Goal: Information Seeking & Learning: Learn about a topic

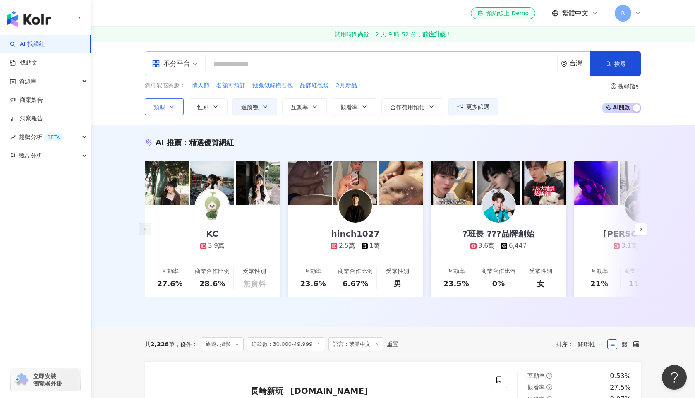
click at [171, 105] on icon "button" at bounding box center [171, 106] width 7 height 7
click at [419, 125] on div "AI 推薦 ： 精選優質網紅 KC 3.9萬 互動率 27.6% 商業合作比例 28.6% 受眾性別 無資料 hinch1027 2.5萬 1萬 互動率 23…" at bounding box center [393, 226] width 604 height 202
click at [264, 111] on button "追蹤數" at bounding box center [254, 106] width 45 height 17
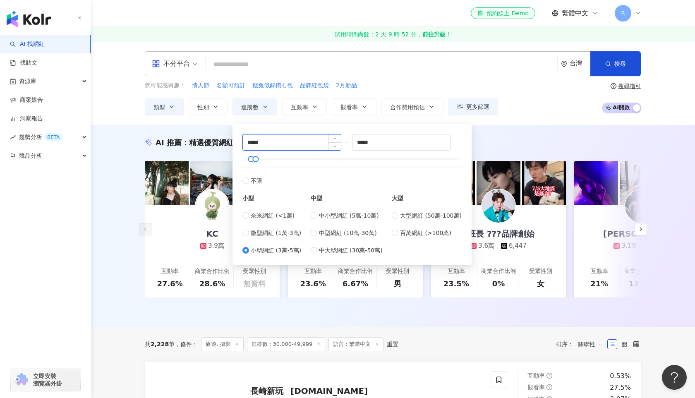
click at [249, 141] on input "*****" at bounding box center [292, 142] width 98 height 16
type input "*****"
click at [517, 138] on div "AI 推薦 ： 精選優質網紅" at bounding box center [393, 142] width 496 height 10
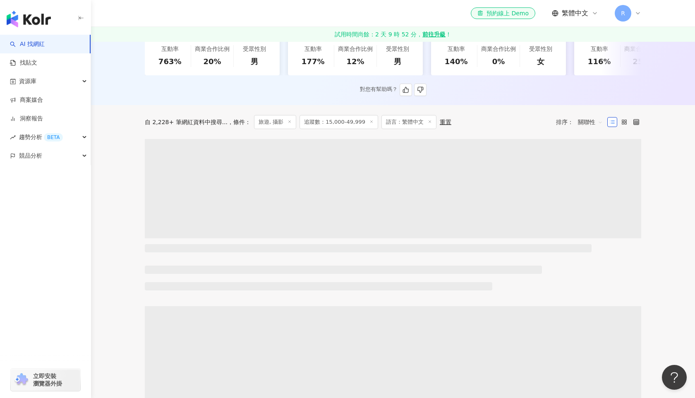
scroll to position [224, 0]
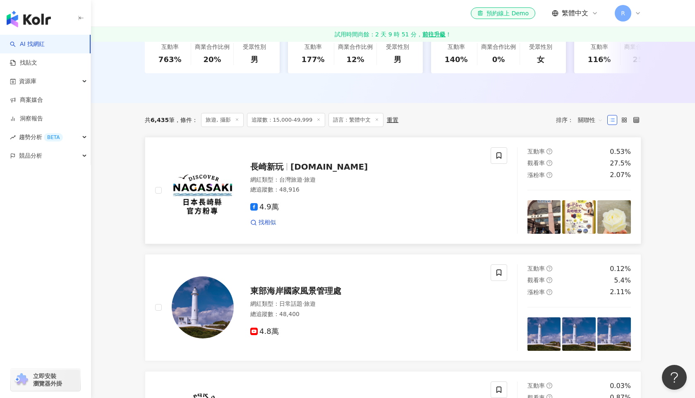
click at [547, 216] on img at bounding box center [544, 217] width 34 height 34
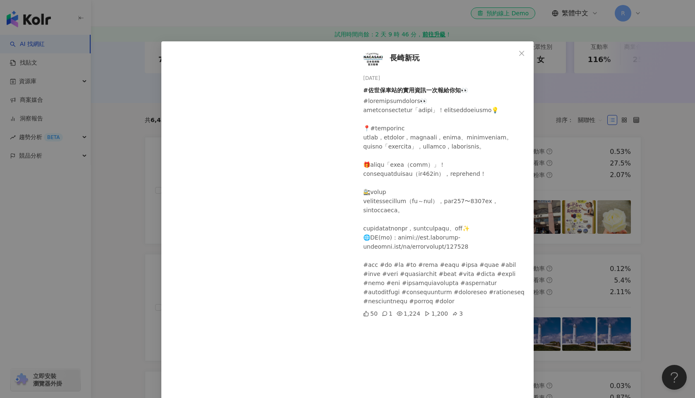
click at [375, 23] on div "長崎新玩 2025/8/12 #佐世保車站的實用資訊一次報給你知👀 50 1 1,224 1,200 3 查看原始貼文" at bounding box center [347, 199] width 695 height 398
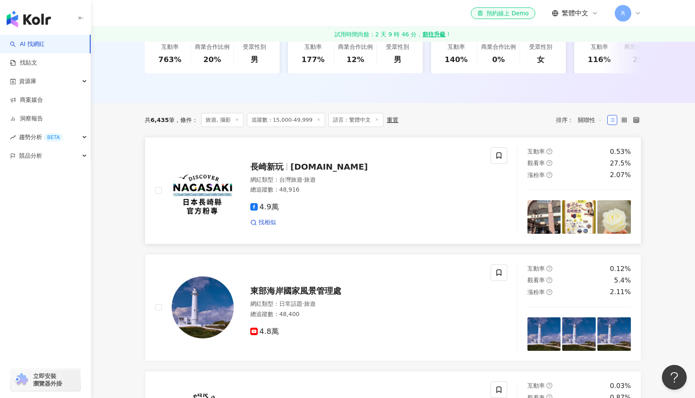
click at [538, 216] on img at bounding box center [544, 217] width 34 height 34
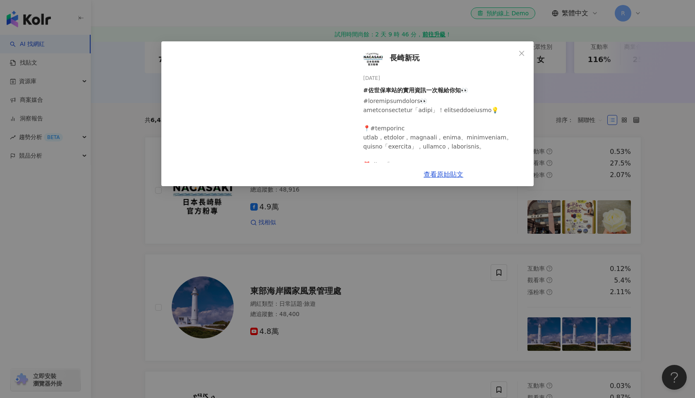
click at [127, 145] on div "長崎新玩 2025/8/12 #佐世保車站的實用資訊一次報給你知👀 50 1 1,224 1,200 3 查看原始貼文" at bounding box center [347, 199] width 695 height 398
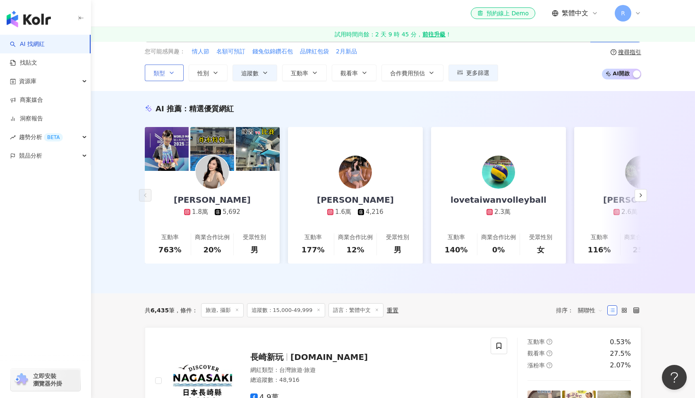
scroll to position [0, 0]
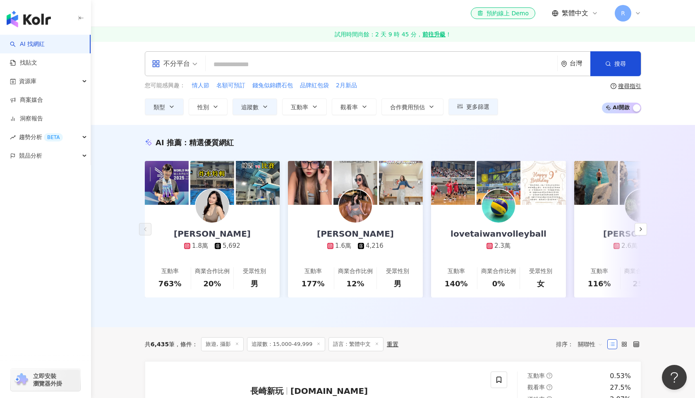
click at [173, 64] on div "不分平台" at bounding box center [171, 63] width 38 height 13
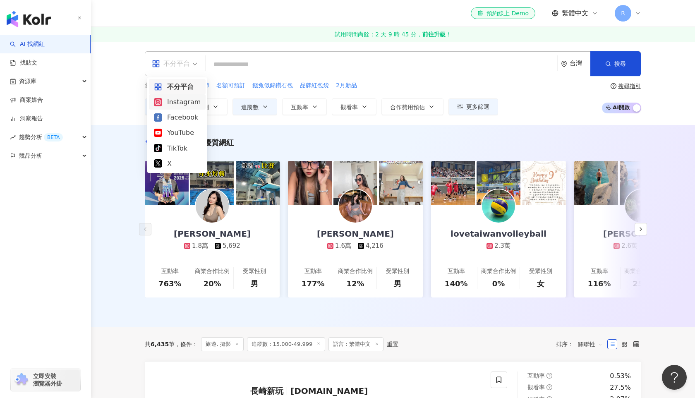
click at [183, 102] on div "Instagram" at bounding box center [177, 102] width 47 height 10
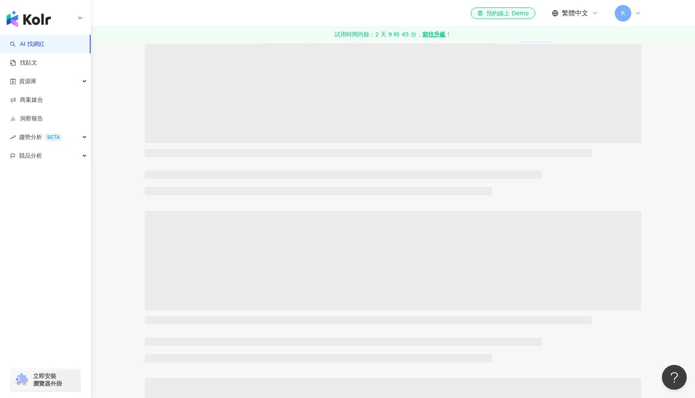
scroll to position [62, 0]
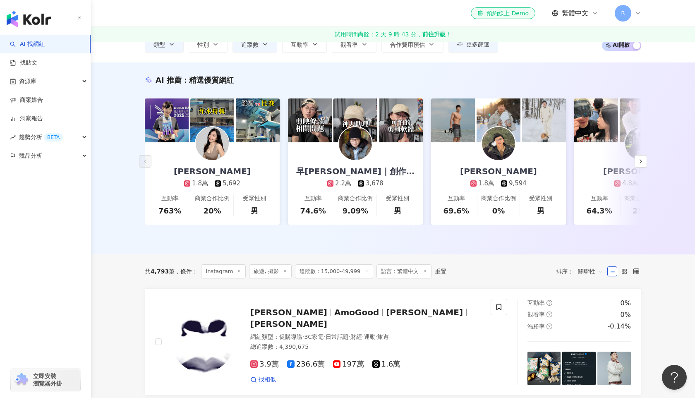
click at [569, 48] on div "您可能感興趣： 情人節 名額可預訂 錢兔似錦鑽石包 品牌紅包袋 2月新品 類型 性別 追蹤數 互動率 觀看率 合作費用預估 更多篩選 ***** - ****…" at bounding box center [393, 36] width 496 height 34
click at [644, 164] on icon "button" at bounding box center [640, 161] width 7 height 7
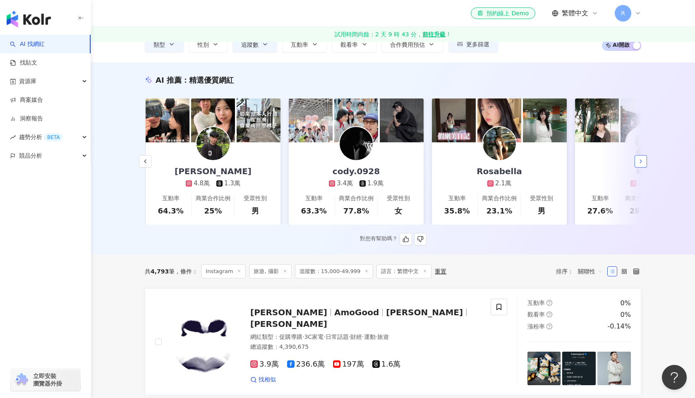
scroll to position [0, 429]
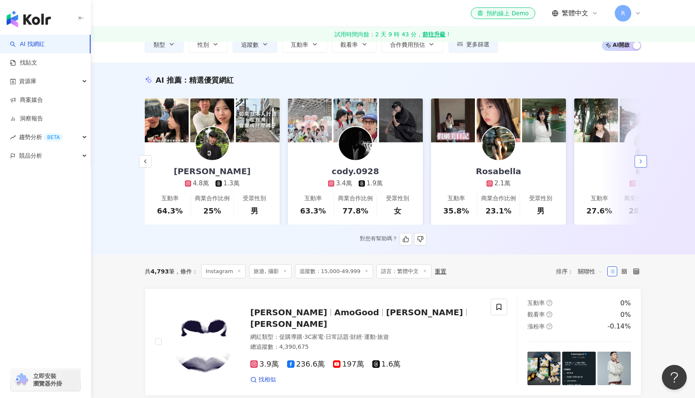
click at [639, 159] on icon "button" at bounding box center [640, 161] width 7 height 7
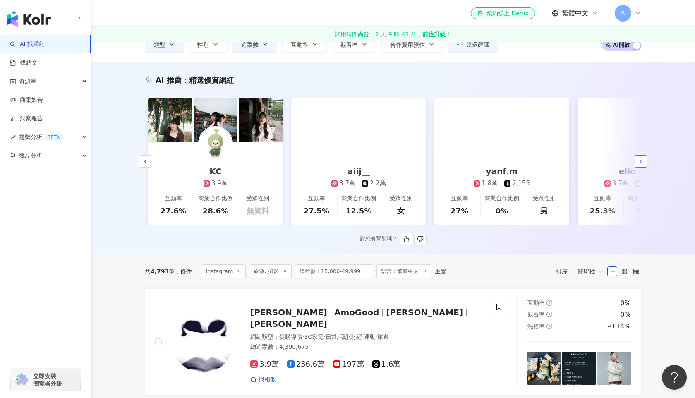
scroll to position [0, 859]
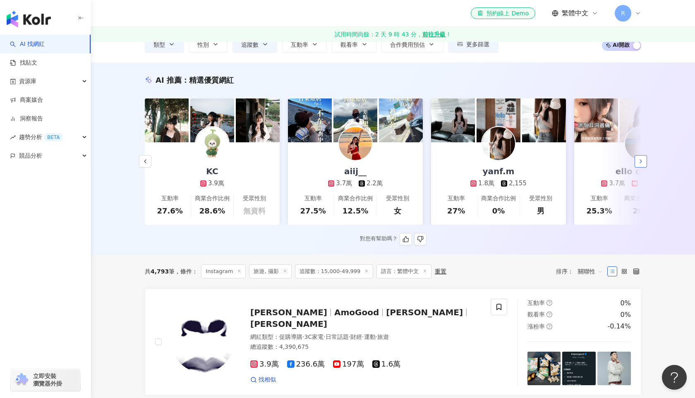
click at [641, 160] on icon "button" at bounding box center [640, 161] width 7 height 7
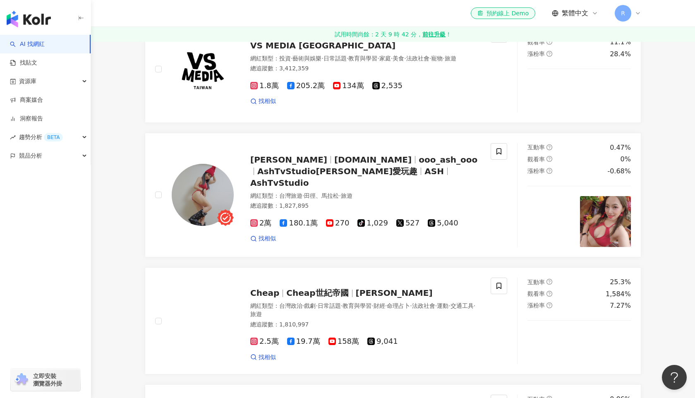
scroll to position [550, 0]
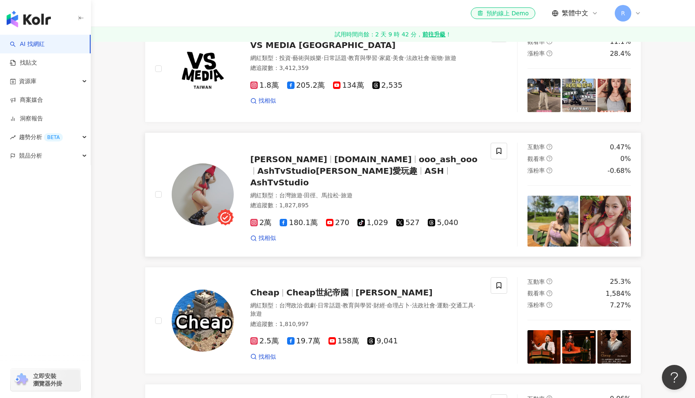
click at [565, 242] on img at bounding box center [552, 221] width 51 height 51
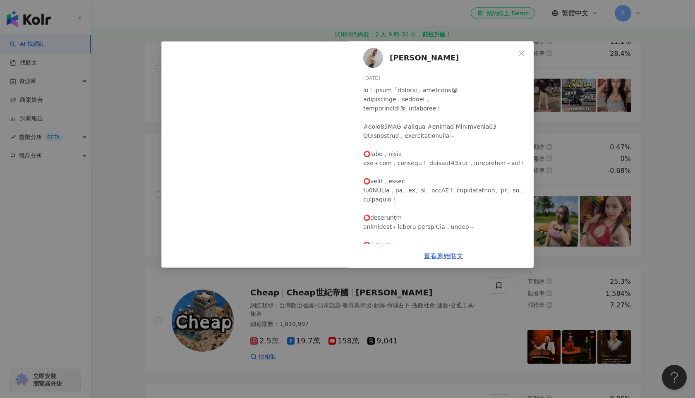
click at [340, 292] on div "艾雪莉 Ashlee 2025/7/28 91 2 查看原始貼文" at bounding box center [347, 199] width 695 height 398
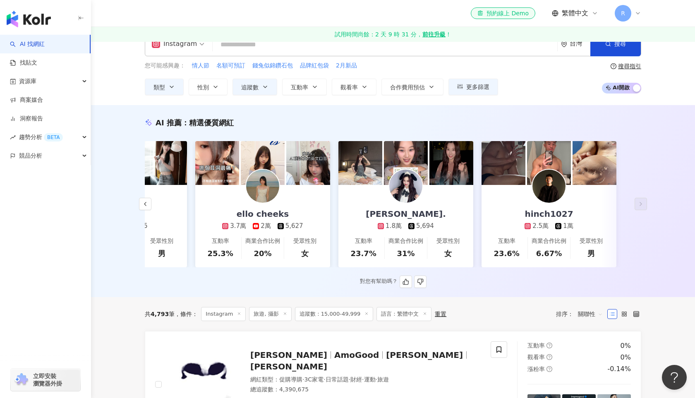
scroll to position [22, 0]
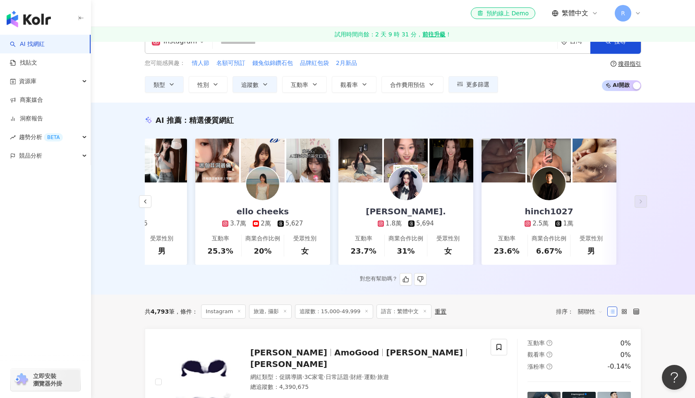
click at [382, 225] on icon at bounding box center [380, 223] width 3 height 3
click at [149, 205] on button "button" at bounding box center [145, 201] width 12 height 12
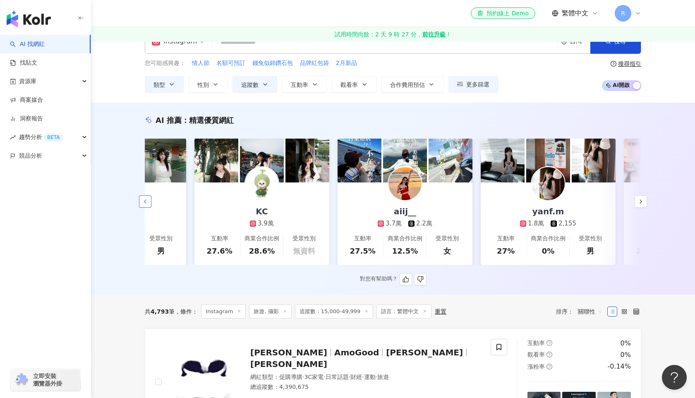
scroll to position [0, 808]
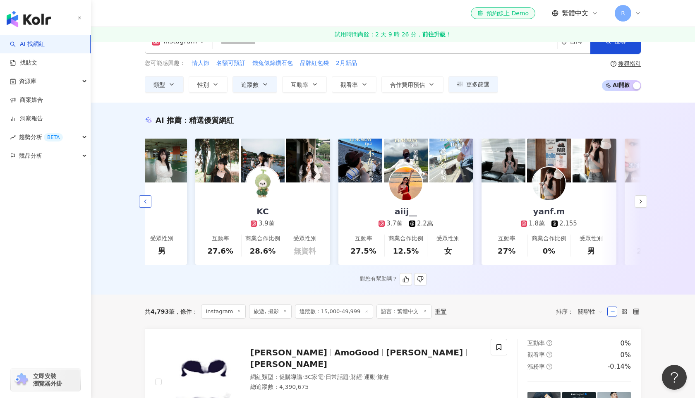
click at [148, 196] on button "button" at bounding box center [145, 201] width 12 height 12
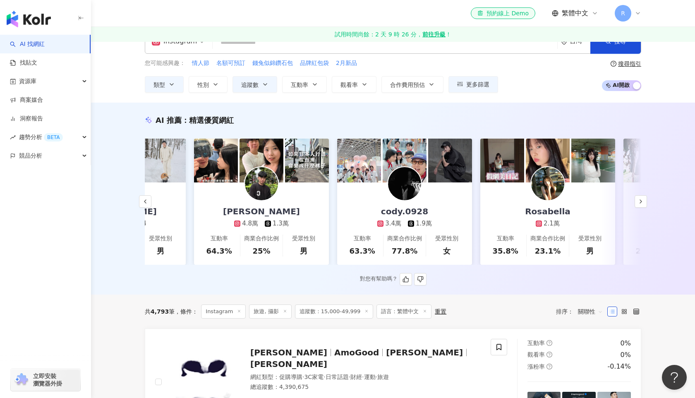
scroll to position [0, 379]
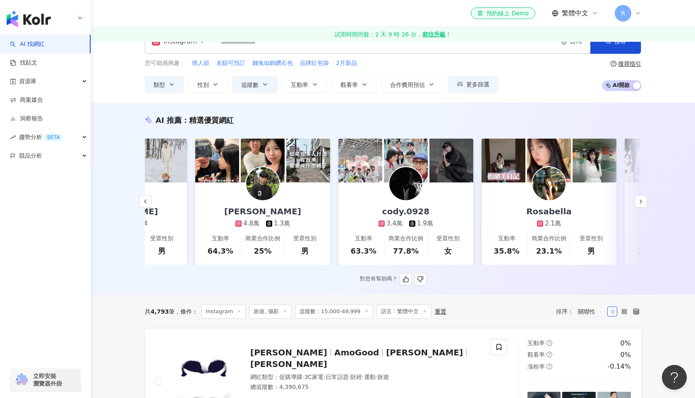
click at [408, 144] on img at bounding box center [406, 161] width 44 height 44
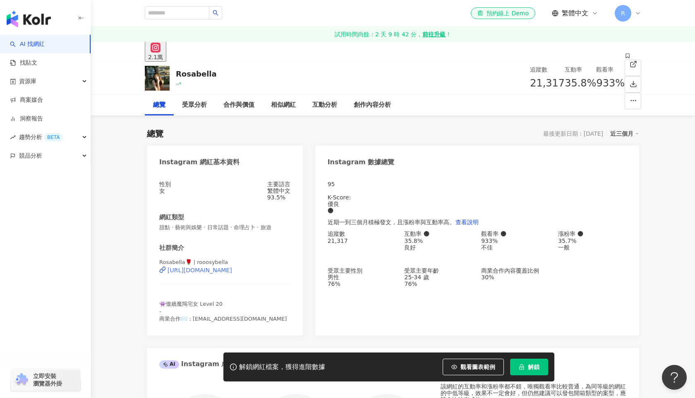
click at [232, 273] on div "https://www.instagram.com/rooosybella/" at bounding box center [200, 270] width 65 height 7
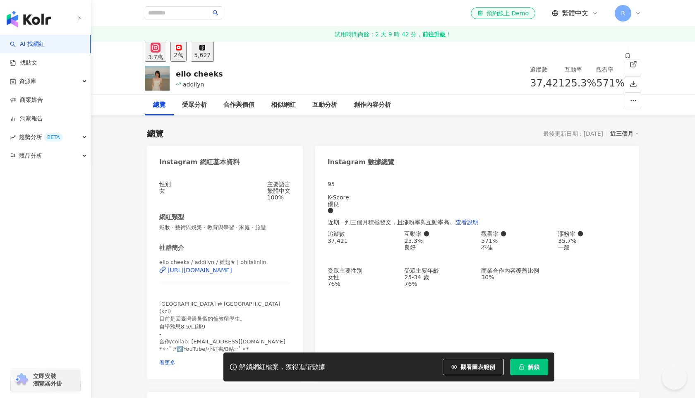
click at [345, 131] on div "總覽 最後更新日期：[DATE] 近三個月" at bounding box center [393, 134] width 492 height 12
click at [232, 273] on div "https://www.instagram.com/ohitslinlin/" at bounding box center [200, 270] width 65 height 7
